Goal: Communication & Community: Answer question/provide support

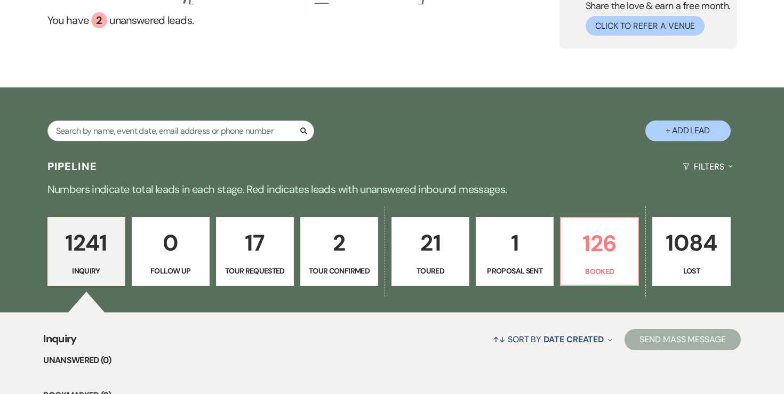
scroll to position [101, 0]
click at [499, 71] on div "Welcome, [PERSON_NAME] ! You have 2 unanswered lead s . Love ? Share the love &…" at bounding box center [392, 7] width 784 height 161
click at [577, 254] on p "126" at bounding box center [600, 244] width 64 height 36
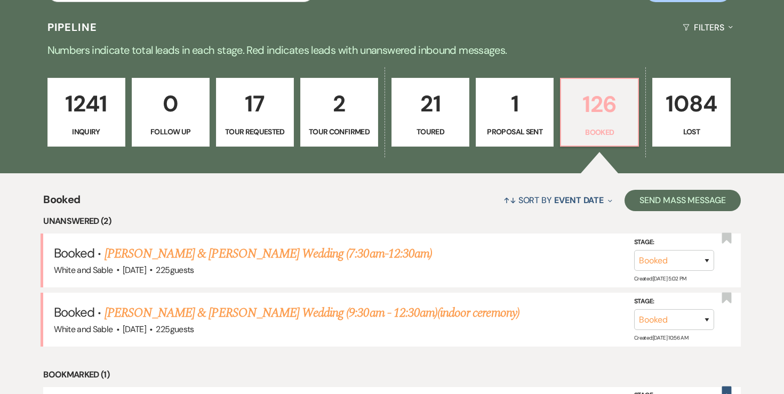
scroll to position [264, 0]
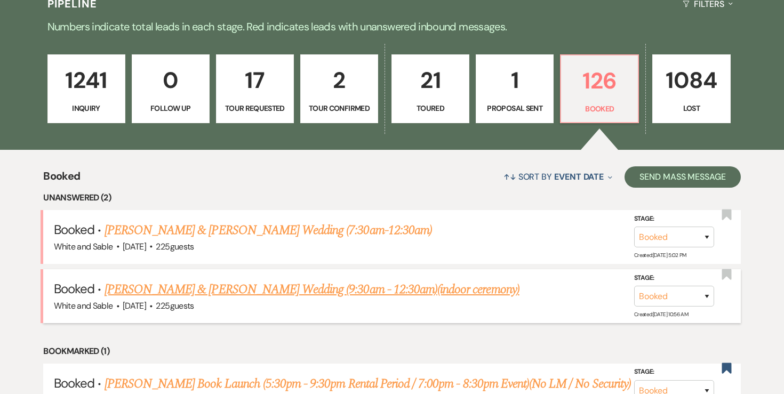
click at [361, 284] on link "[PERSON_NAME] & [PERSON_NAME] Wedding (9:30am - 12:30am)(indoor ceremony)" at bounding box center [312, 289] width 415 height 19
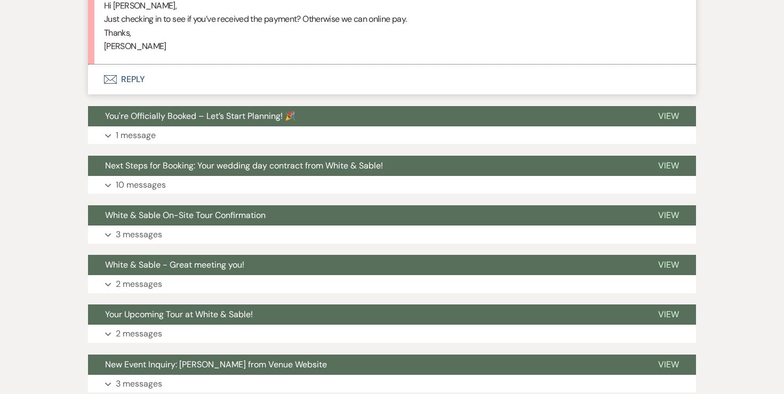
scroll to position [476, 0]
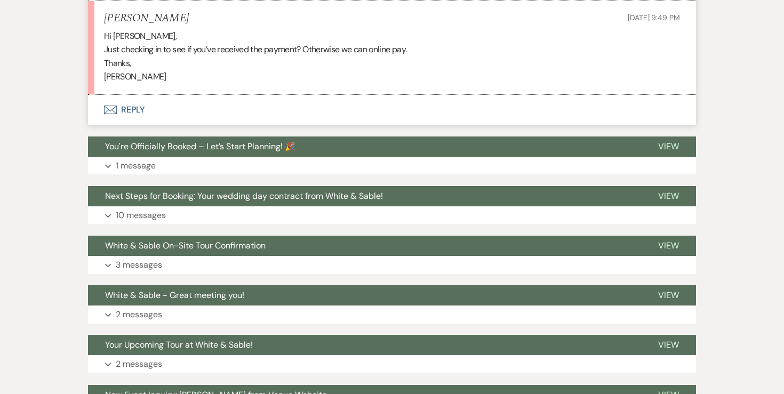
click at [141, 111] on button "Envelope Reply" at bounding box center [392, 110] width 608 height 30
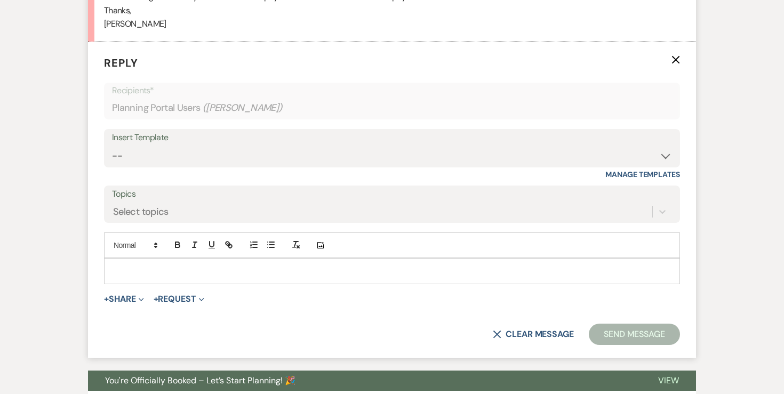
scroll to position [531, 0]
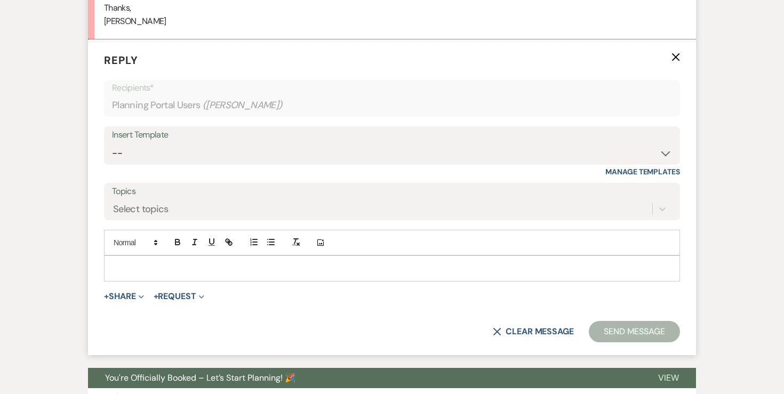
click at [176, 254] on div "Add Photo" at bounding box center [392, 243] width 576 height 26
click at [175, 259] on div at bounding box center [392, 268] width 575 height 25
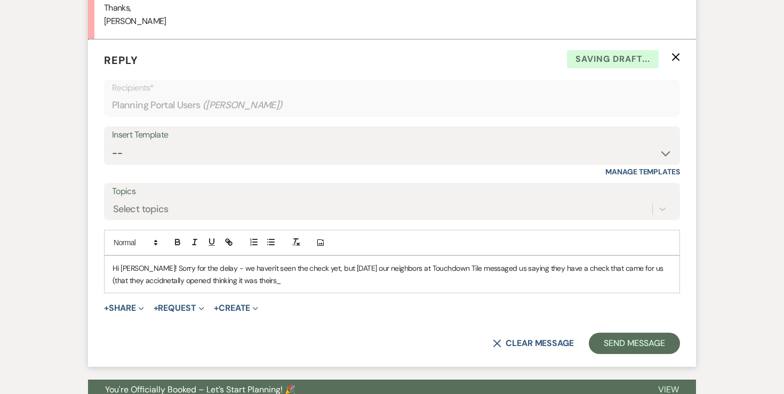
click at [548, 265] on p "Hi [PERSON_NAME]! Sorry for the delay - we haven't seen the check yet, but [DAT…" at bounding box center [392, 274] width 559 height 24
drag, startPoint x: 617, startPoint y: 269, endPoint x: 569, endPoint y: 269, distance: 48.5
click at [569, 269] on p "Hi [PERSON_NAME]! Sorry for the delay - we haven't seen the check yet, but [DAT…" at bounding box center [392, 274] width 559 height 24
drag, startPoint x: 354, startPoint y: 284, endPoint x: 174, endPoint y: 282, distance: 179.2
click at [174, 282] on p "Hi [PERSON_NAME]! Sorry for the delay - we haven't seen the check yet, but [DAT…" at bounding box center [392, 274] width 559 height 24
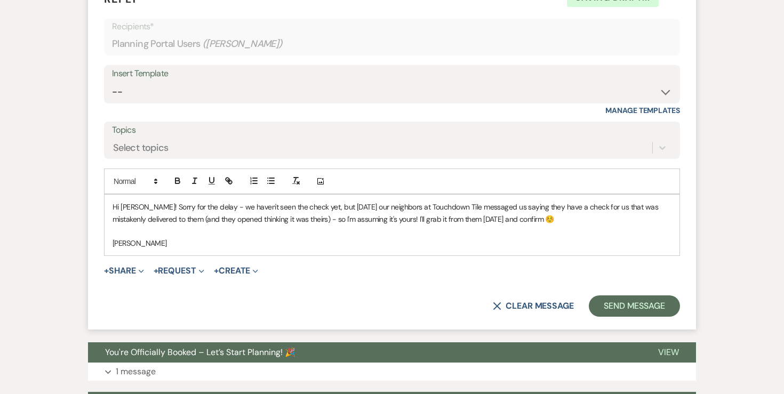
scroll to position [601, 0]
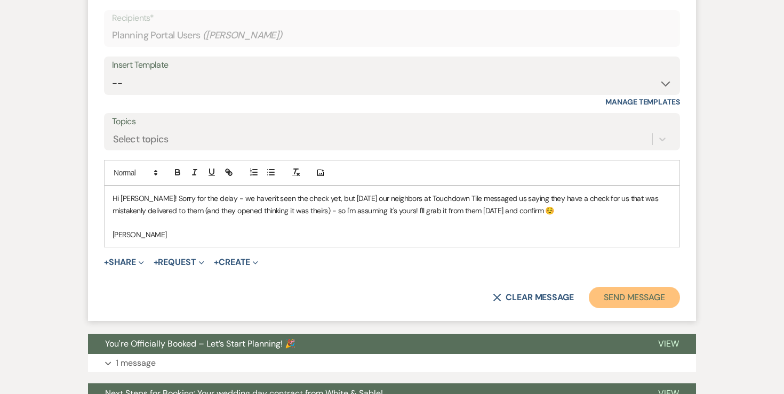
click at [617, 298] on button "Send Message" at bounding box center [634, 297] width 91 height 21
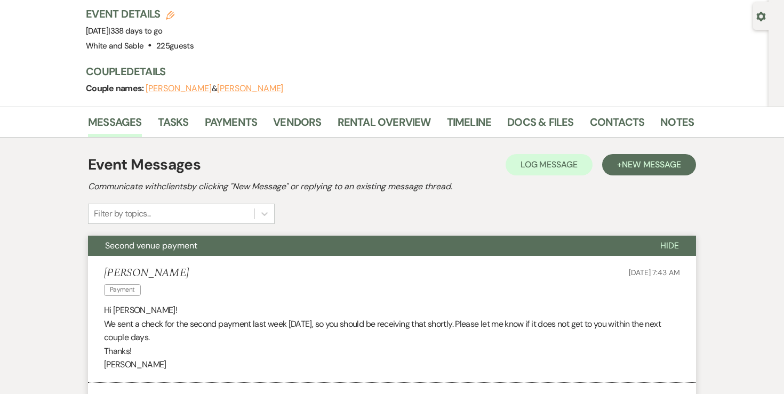
scroll to position [0, 0]
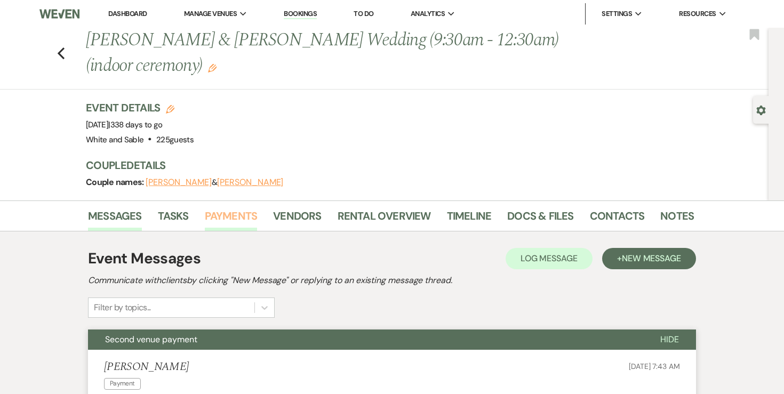
click at [225, 214] on link "Payments" at bounding box center [231, 219] width 53 height 23
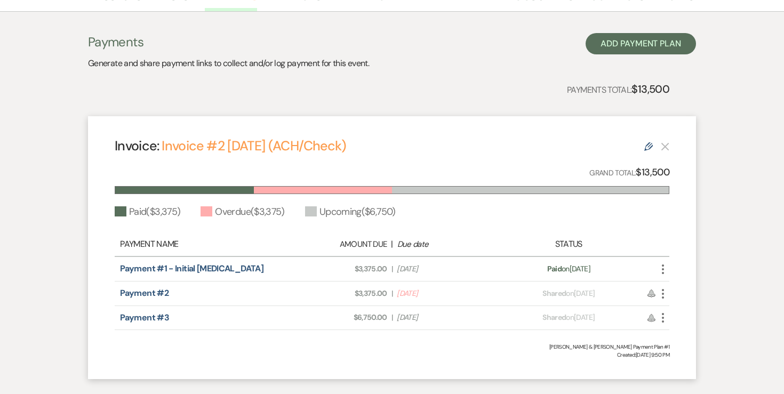
scroll to position [284, 0]
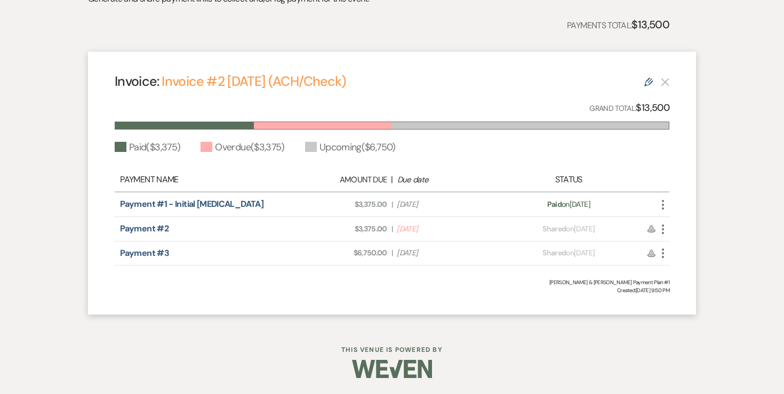
click at [663, 227] on icon "More" at bounding box center [663, 229] width 13 height 13
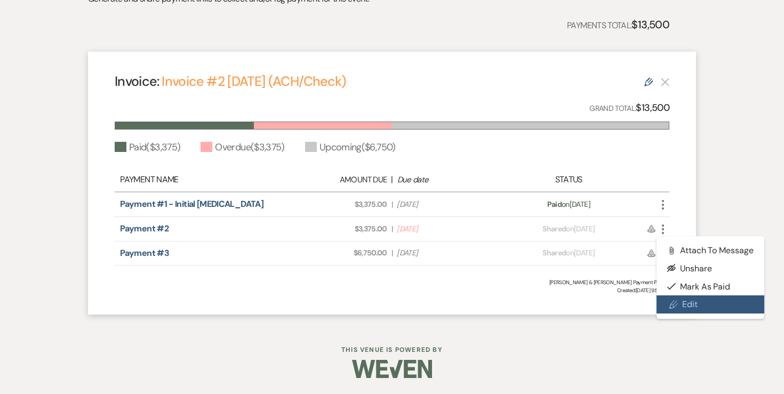
click at [689, 300] on link "Pencil Edit" at bounding box center [711, 305] width 108 height 18
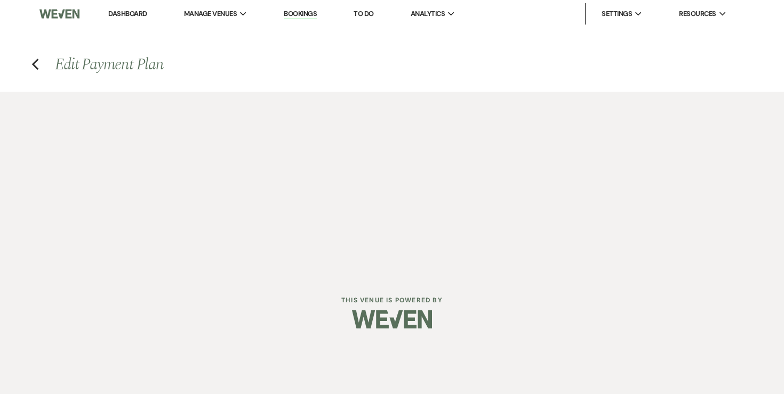
select select "26237"
select select "1"
select select "2"
select select "flat"
select select "true"
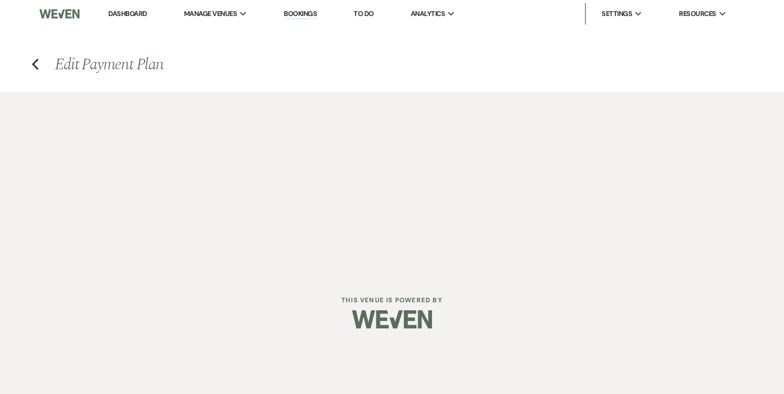
select select "client"
select select "weekly"
select select "onDueDate"
select select "complete"
select select "2"
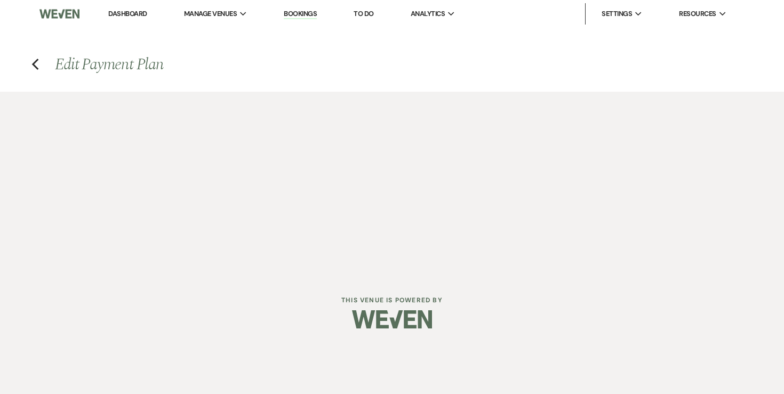
select select "flat"
select select "true"
select select "client"
select select "weeks"
select select "client"
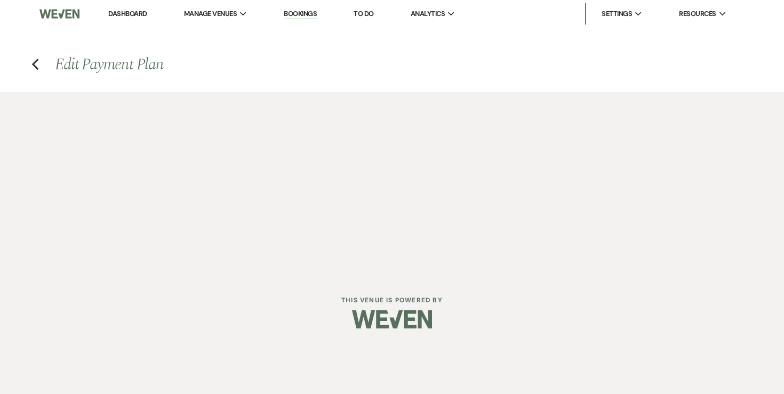
select select "weekly"
select select "onDueDate"
select select "complete"
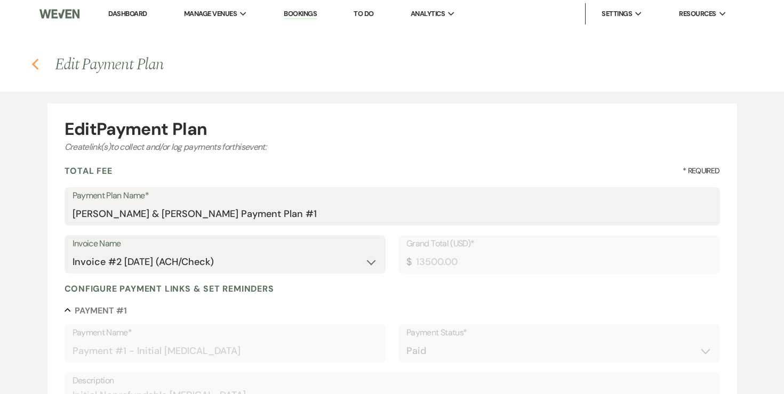
click at [34, 64] on use "button" at bounding box center [34, 65] width 7 height 12
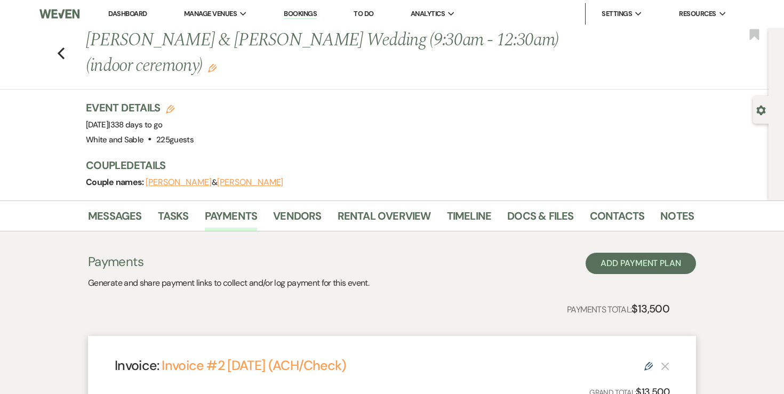
click at [121, 9] on li "Dashboard" at bounding box center [127, 13] width 49 height 21
click at [130, 14] on link "Dashboard" at bounding box center [127, 13] width 38 height 9
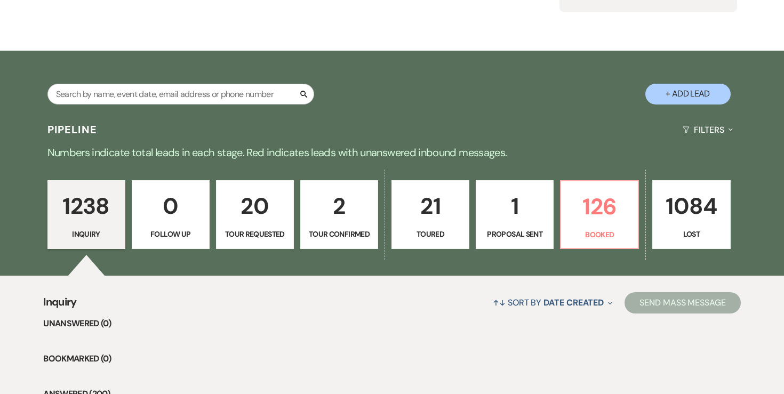
scroll to position [204, 0]
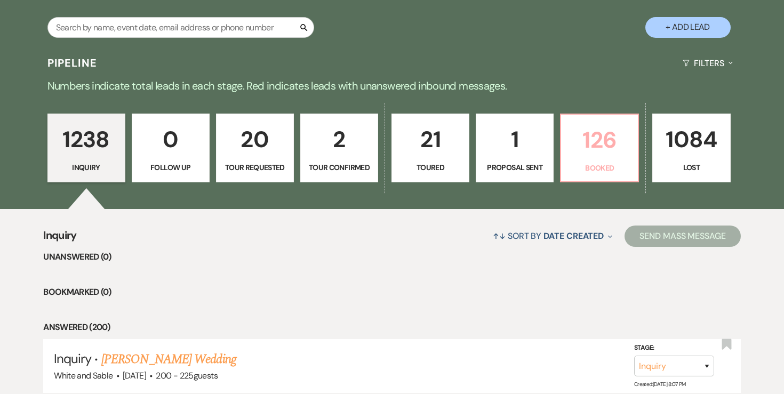
click at [586, 140] on p "126" at bounding box center [600, 140] width 64 height 36
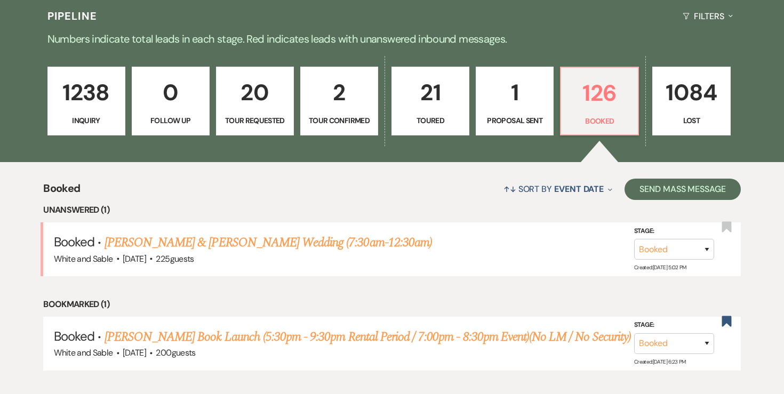
scroll to position [251, 0]
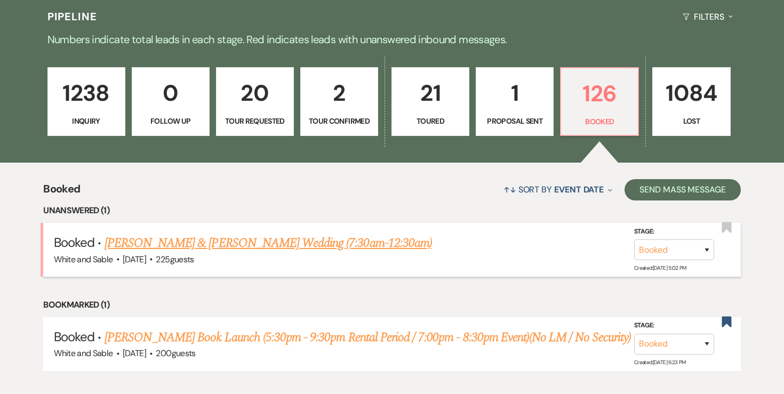
click at [296, 243] on link "[PERSON_NAME] & [PERSON_NAME] Wedding (7:30am-12:30am)" at bounding box center [269, 243] width 328 height 19
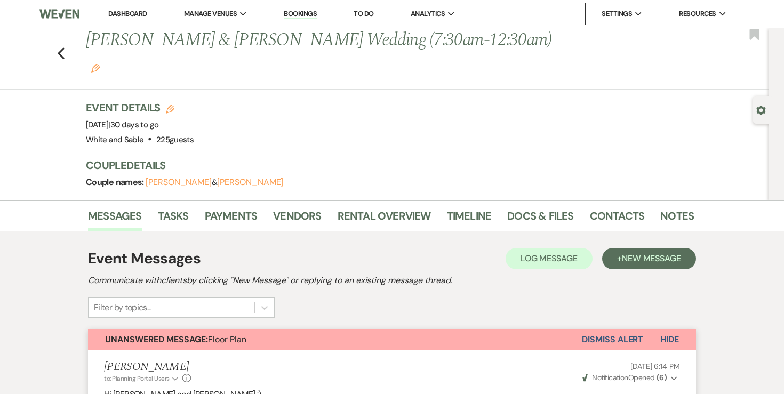
click at [135, 10] on link "Dashboard" at bounding box center [127, 13] width 38 height 9
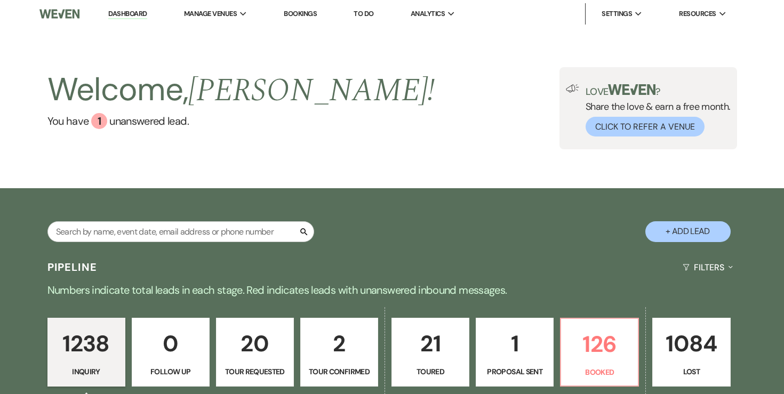
click at [397, 82] on div "Welcome, [PERSON_NAME] ! You have 1 unanswered lead . Love ? Share the love & e…" at bounding box center [392, 108] width 768 height 82
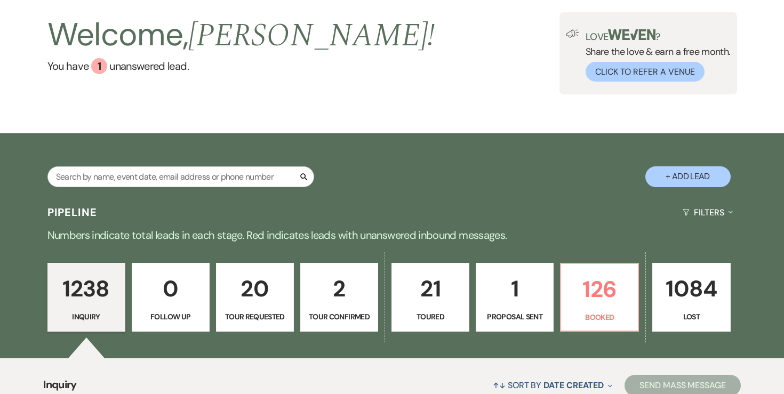
scroll to position [69, 0]
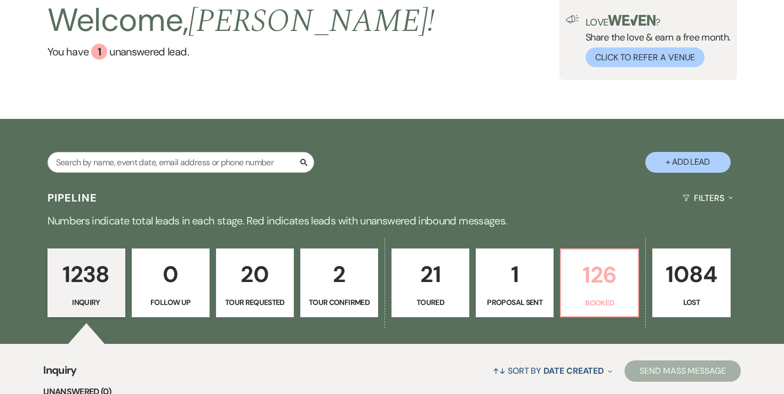
click at [602, 289] on p "126" at bounding box center [600, 275] width 64 height 36
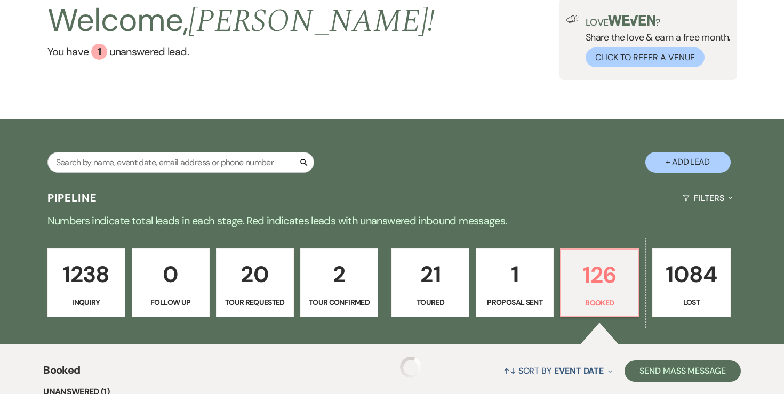
scroll to position [196, 0]
